Goal: Information Seeking & Learning: Learn about a topic

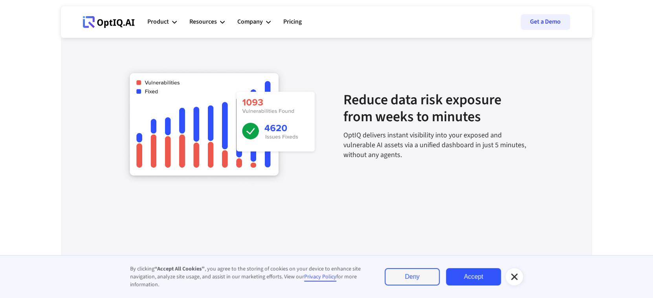
scroll to position [879, 0]
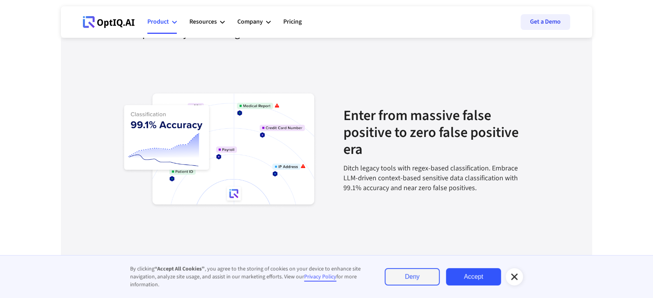
click at [172, 20] on icon at bounding box center [174, 22] width 5 height 5
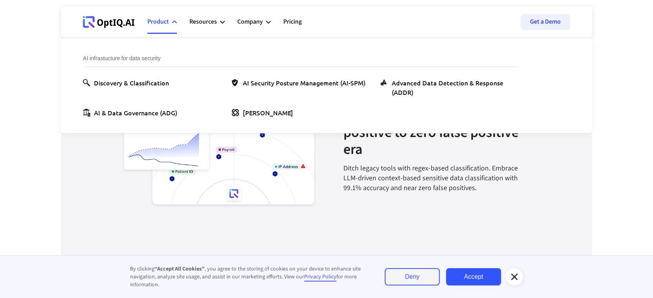
click at [434, 180] on div "Ditch legacy tools with regex-based classification. Embrace LLM-driven context-…" at bounding box center [438, 178] width 189 height 30
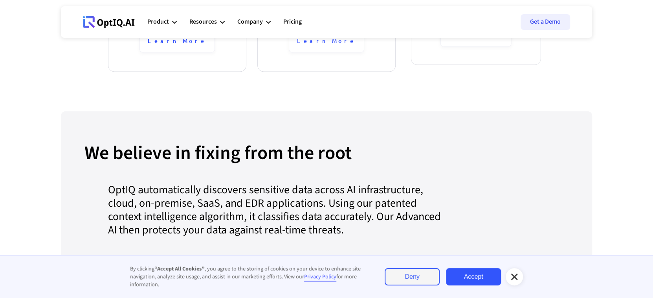
scroll to position [721, 0]
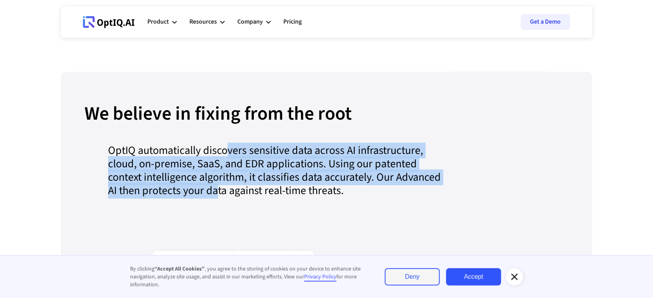
drag, startPoint x: 225, startPoint y: 156, endPoint x: 215, endPoint y: 190, distance: 34.9
click at [215, 190] on div "OptIQ automatically discovers sensitive data across AI infrastructure, cloud, o…" at bounding box center [266, 174] width 362 height 63
click at [214, 189] on div "OptIQ automatically discovers sensitive data across AI infrastructure, cloud, o…" at bounding box center [266, 174] width 362 height 63
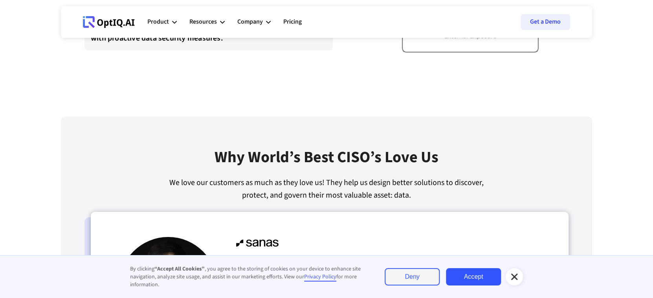
scroll to position [1625, 0]
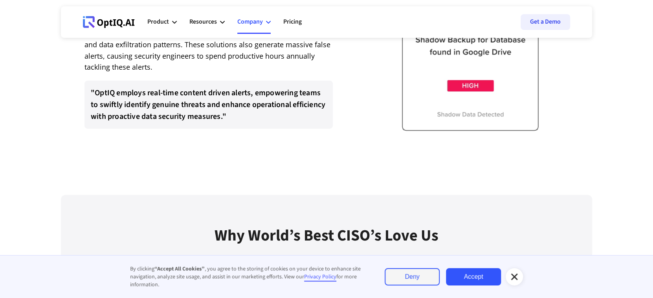
click at [260, 17] on div "Company" at bounding box center [250, 22] width 26 height 11
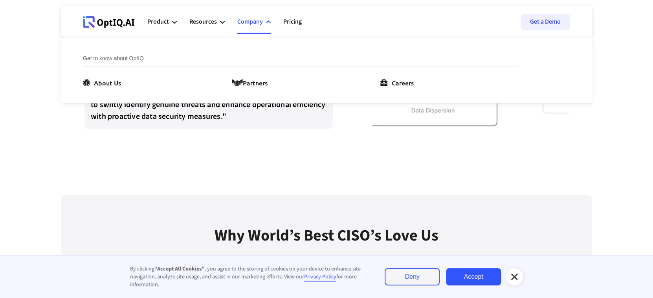
click at [112, 76] on li "Get to know about OptIQ About Us Partners Careers" at bounding box center [301, 70] width 436 height 33
click at [109, 80] on div "About Us" at bounding box center [107, 82] width 27 height 9
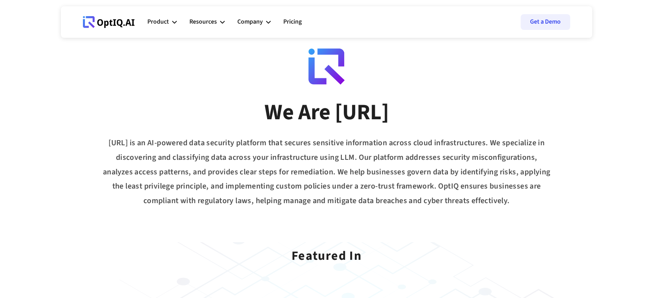
scroll to position [39, 0]
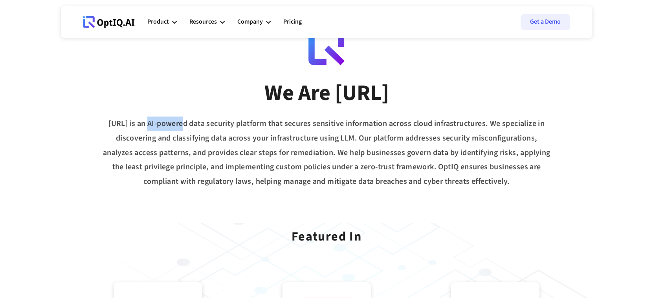
drag, startPoint x: 140, startPoint y: 111, endPoint x: 175, endPoint y: 131, distance: 40.1
click at [175, 131] on div "We Are OptIQ.AI OptIQ.AI is an AI-powered data security platform that secures s…" at bounding box center [326, 132] width 531 height 114
click at [156, 134] on div "OptIQ.AI is an AI-powered data security platform that secures sensitive informa…" at bounding box center [326, 152] width 531 height 72
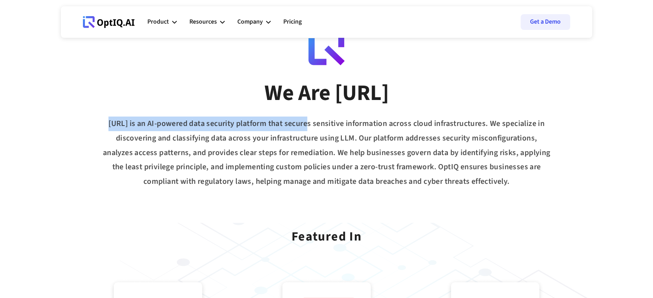
drag, startPoint x: 101, startPoint y: 120, endPoint x: 302, endPoint y: 124, distance: 200.5
click at [302, 124] on div "OptIQ.AI is an AI-powered data security platform that secures sensitive informa…" at bounding box center [326, 152] width 531 height 72
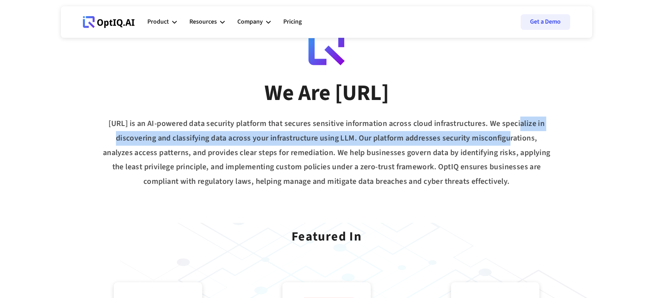
drag, startPoint x: 517, startPoint y: 123, endPoint x: 502, endPoint y: 136, distance: 19.5
click at [502, 136] on div "OptIQ.AI is an AI-powered data security platform that secures sensitive informa…" at bounding box center [326, 152] width 531 height 72
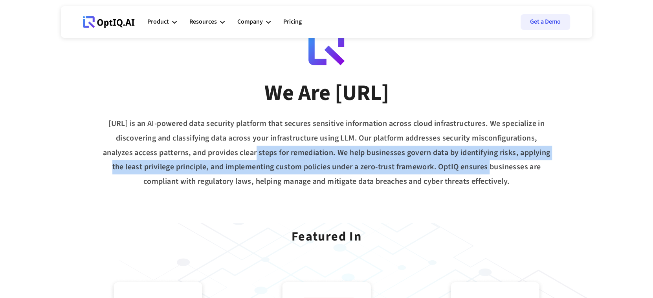
drag, startPoint x: 246, startPoint y: 158, endPoint x: 482, endPoint y: 166, distance: 236.8
click at [482, 166] on div "OptIQ.AI is an AI-powered data security platform that secures sensitive informa…" at bounding box center [326, 152] width 531 height 72
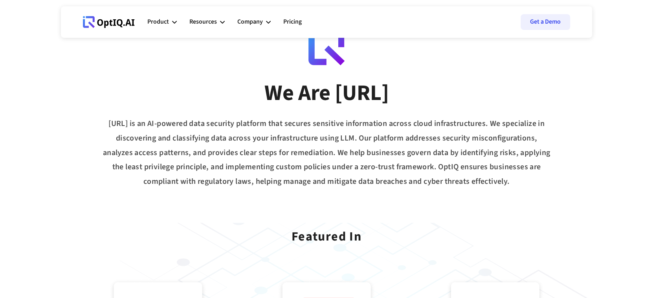
click at [539, 176] on div "OptIQ.AI is an AI-powered data security platform that secures sensitive informa…" at bounding box center [326, 152] width 531 height 72
drag, startPoint x: 517, startPoint y: 182, endPoint x: 440, endPoint y: 167, distance: 78.1
click at [440, 167] on div "OptIQ.AI is an AI-powered data security platform that secures sensitive informa…" at bounding box center [326, 152] width 531 height 72
copy div "OptIQ ensures businesses are compliant with regulatory laws, helping manage and…"
